Goal: Task Accomplishment & Management: Use online tool/utility

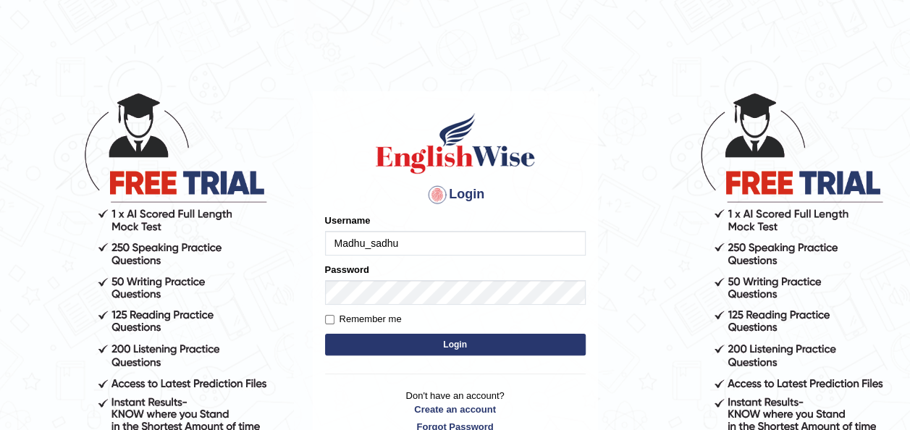
click at [398, 230] on div "Username Madhu_sadhu" at bounding box center [455, 235] width 261 height 42
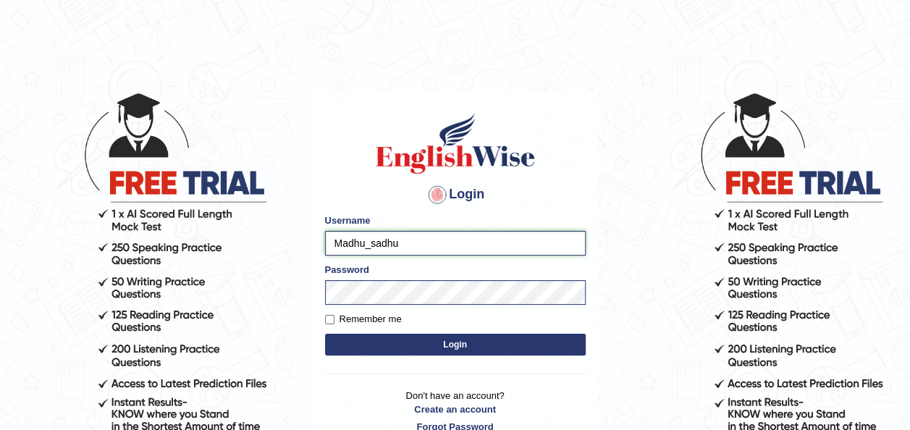
click at [403, 240] on input "Madhu_sadhu" at bounding box center [455, 243] width 261 height 25
type input "M"
type input "Venky_rao"
click at [329, 316] on input "Remember me" at bounding box center [329, 319] width 9 height 9
checkbox input "true"
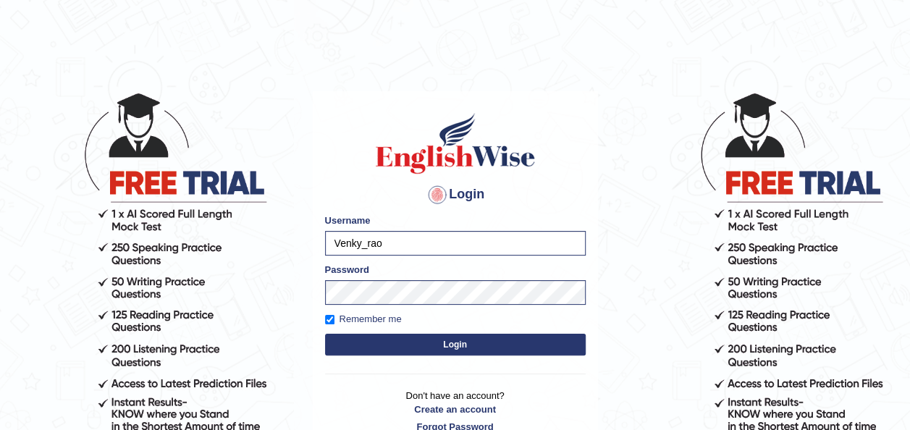
click at [362, 339] on button "Login" at bounding box center [455, 345] width 261 height 22
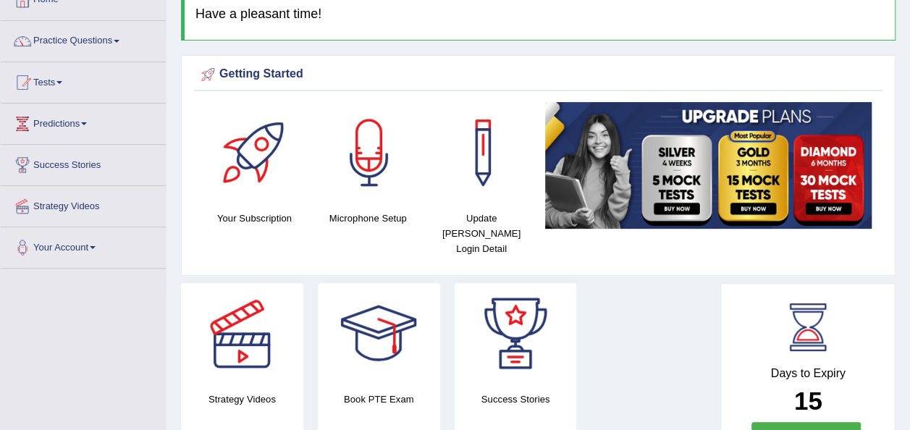
scroll to position [96, 0]
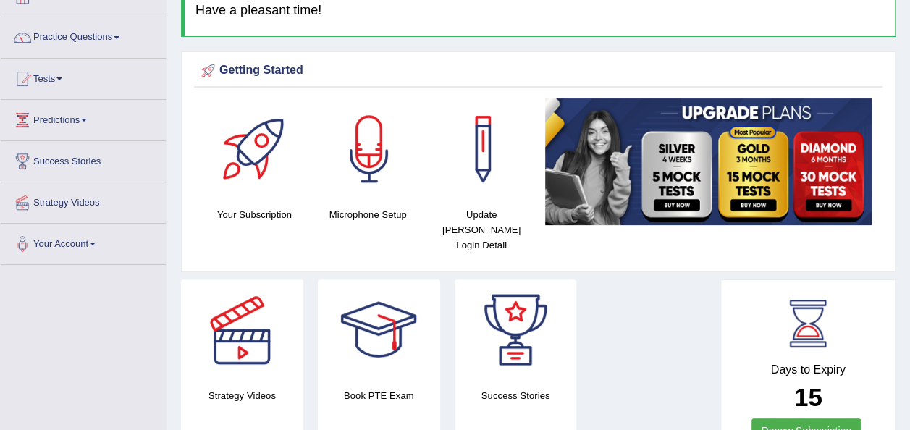
click at [56, 77] on link "Tests" at bounding box center [83, 77] width 165 height 36
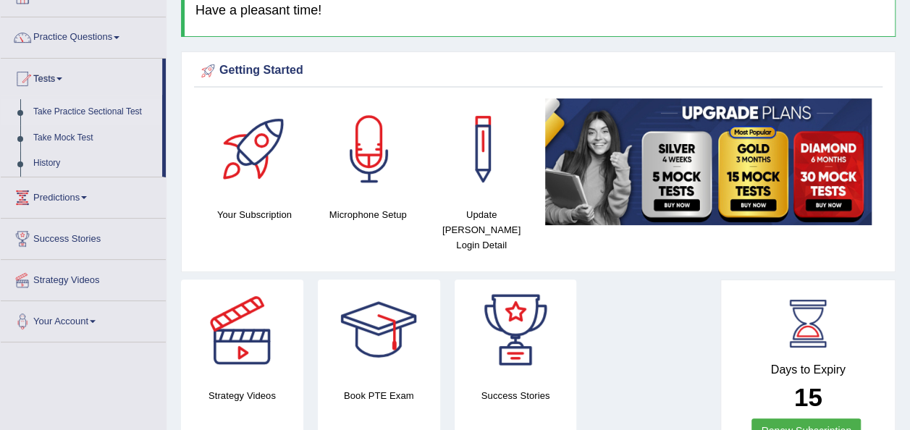
click at [71, 108] on link "Take Practice Sectional Test" at bounding box center [94, 112] width 135 height 26
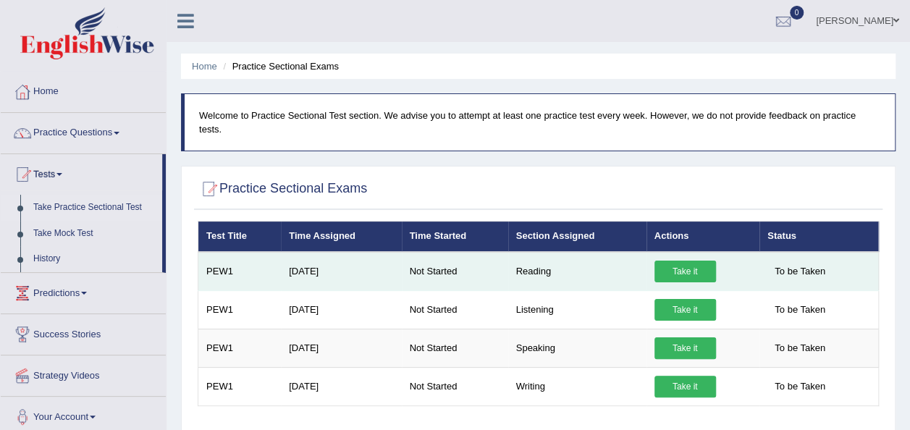
click at [669, 261] on link "Take it" at bounding box center [686, 272] width 62 height 22
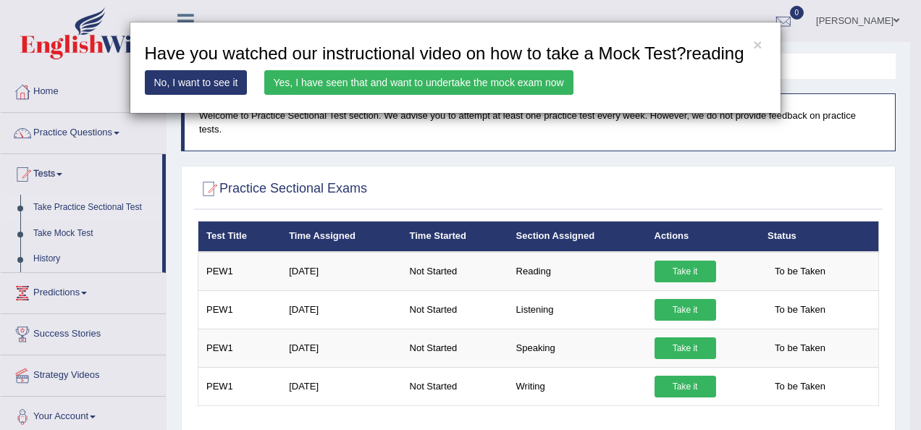
click at [456, 83] on link "Yes, I have seen that and want to undertake the mock exam now" at bounding box center [418, 82] width 309 height 25
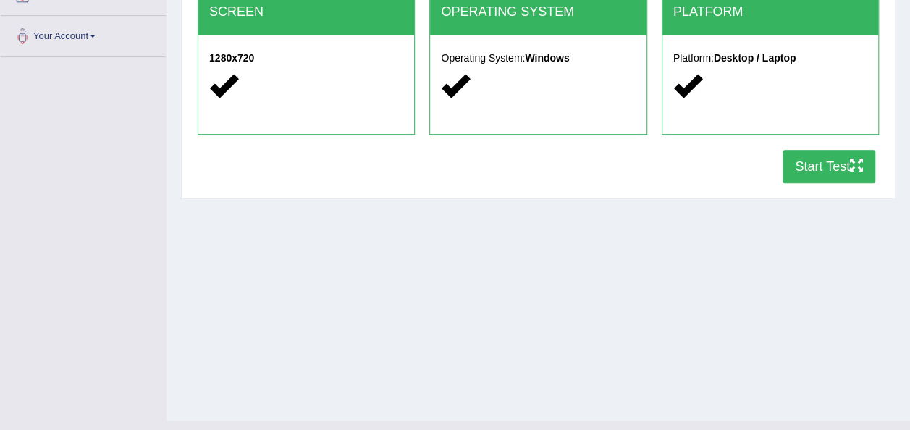
scroll to position [330, 0]
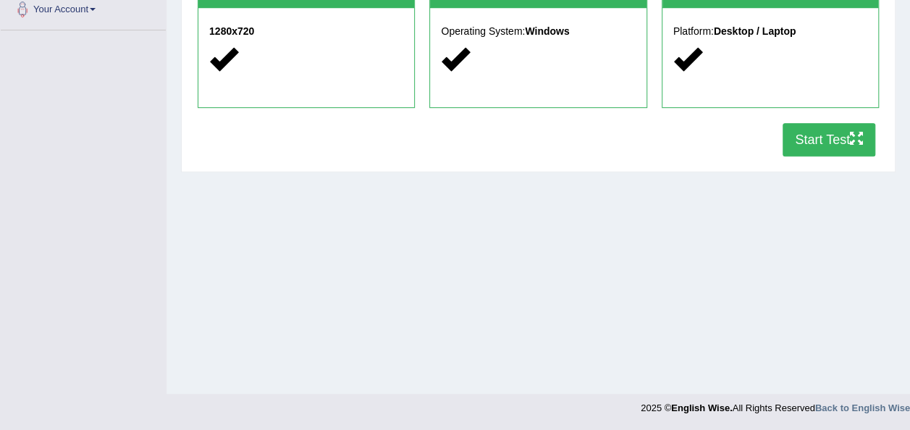
click at [818, 142] on button "Start Test" at bounding box center [829, 139] width 93 height 33
